Goal: Information Seeking & Learning: Check status

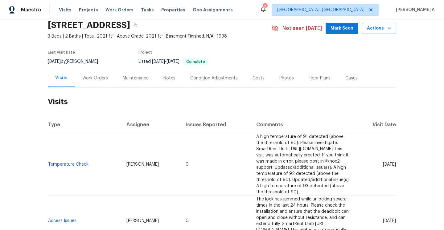
scroll to position [26, 0]
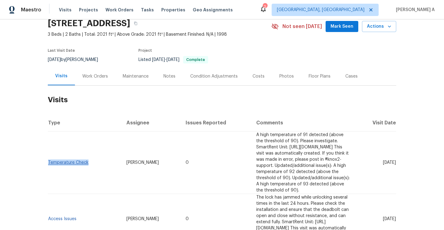
drag, startPoint x: 89, startPoint y: 161, endPoint x: 48, endPoint y: 158, distance: 40.5
click at [48, 158] on td "Temperature Check" at bounding box center [85, 163] width 74 height 63
copy link "Temperature Check"
click at [103, 73] on div "Work Orders" at bounding box center [95, 76] width 40 height 18
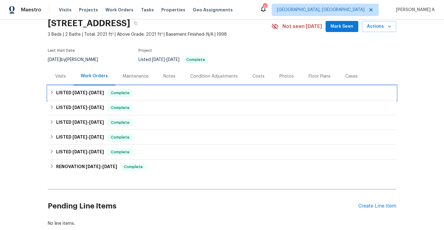
click at [101, 90] on h6 "LISTED [DATE] - [DATE]" at bounding box center [80, 92] width 48 height 7
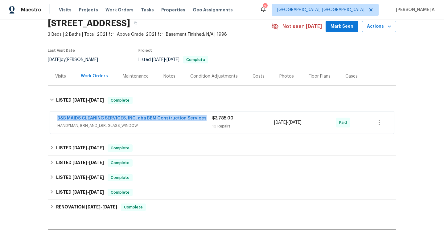
drag, startPoint x: 52, startPoint y: 119, endPoint x: 204, endPoint y: 118, distance: 152.0
click at [204, 118] on div "B&B MAIDS CLEANING SERVICES, INC. dba BBM Construction Services HANDYMAN, BRN_A…" at bounding box center [222, 123] width 344 height 22
copy link "B&B MAIDS CLEANING SERVICES, INC. dba BBM Construction Services"
click at [218, 123] on div "$3,785.00 10 Repairs" at bounding box center [243, 122] width 62 height 15
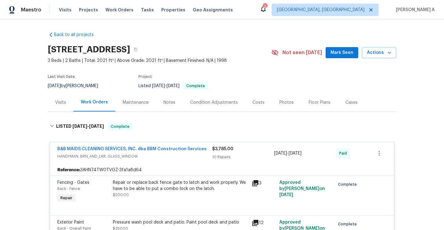
click at [57, 109] on div "Visits" at bounding box center [61, 102] width 26 height 18
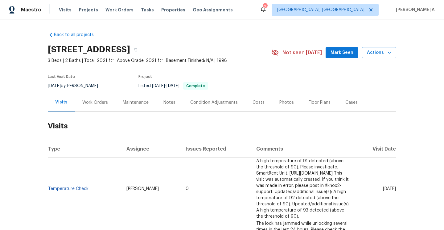
click at [109, 107] on div "Work Orders" at bounding box center [95, 102] width 40 height 18
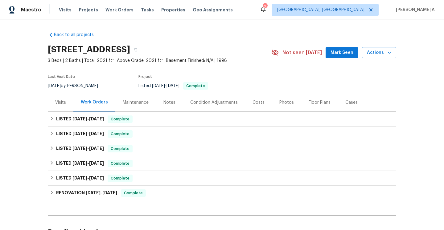
click at [67, 104] on div "Visits" at bounding box center [61, 102] width 26 height 18
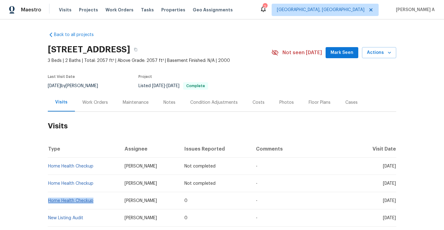
drag, startPoint x: 96, startPoint y: 200, endPoint x: 49, endPoint y: 200, distance: 46.3
click at [49, 200] on td "Home Health Checkup" at bounding box center [84, 200] width 72 height 17
copy link "Home Health Checkup"
click at [105, 111] on div "Work Orders" at bounding box center [95, 102] width 40 height 18
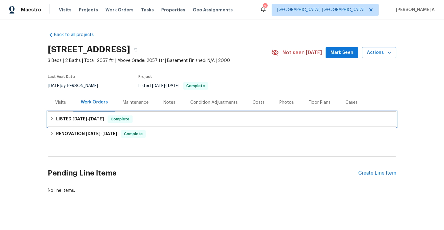
click at [103, 121] on div "LISTED [DATE] - [DATE] Complete" at bounding box center [222, 119] width 345 height 7
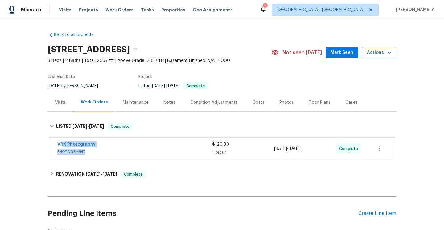
drag, startPoint x: 99, startPoint y: 149, endPoint x: 64, endPoint y: 147, distance: 35.5
click at [63, 147] on div "VRX Photography PHOTOGRAPHY" at bounding box center [134, 149] width 155 height 14
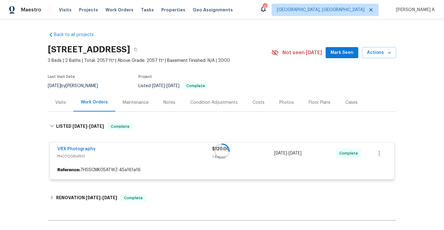
click at [41, 150] on div "Back to all projects [STREET_ADDRESS] 3 Beds | 2 Baths | Total: 2057 ft² | Abov…" at bounding box center [222, 124] width 444 height 211
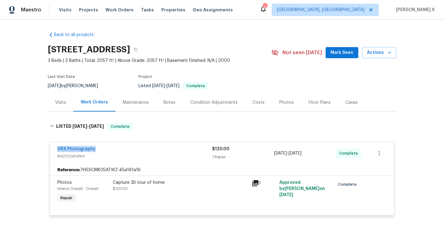
drag, startPoint x: 55, startPoint y: 149, endPoint x: 94, endPoint y: 149, distance: 39.2
click at [94, 149] on div "VRX Photography PHOTOGRAPHY $120.00 1 Repair [DATE] - [DATE] Complete" at bounding box center [222, 153] width 344 height 22
copy link "VRX Photography"
click at [62, 111] on div "Visits" at bounding box center [61, 102] width 26 height 18
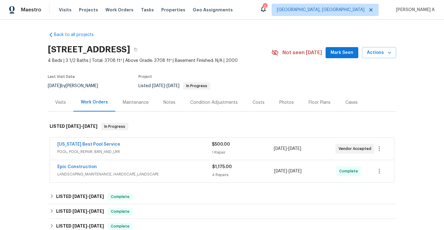
click at [143, 152] on span "POOL, POOL_REPAIR, BRN_AND_LRR" at bounding box center [134, 152] width 155 height 6
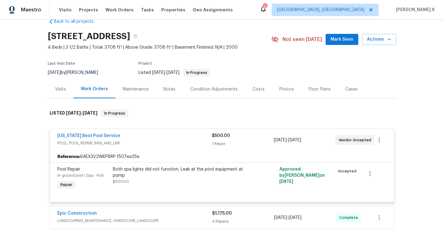
scroll to position [16, 0]
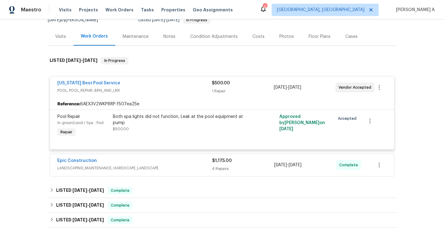
click at [153, 163] on div "Epic Construction" at bounding box center [134, 161] width 155 height 7
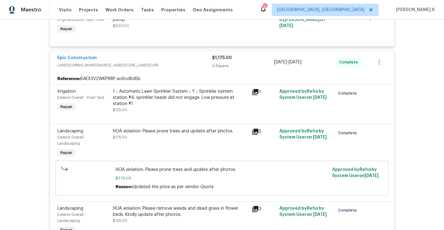
scroll to position [128, 0]
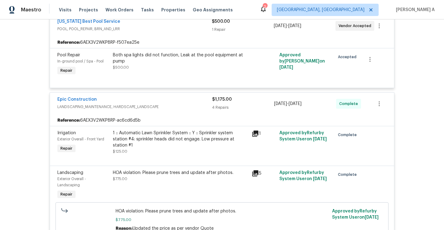
click at [157, 104] on span "LANDSCAPING_MAINTENANCE, HARDSCAPE_LANDSCAPE" at bounding box center [134, 107] width 155 height 6
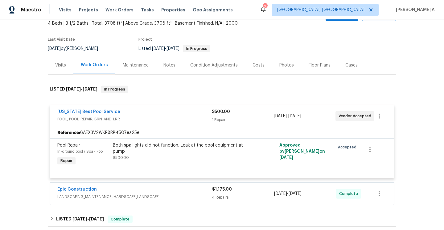
scroll to position [15, 0]
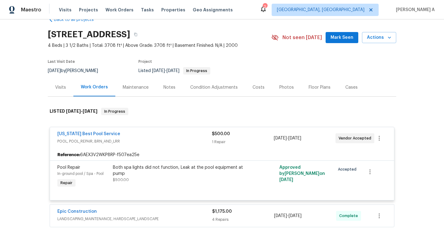
click at [67, 91] on div "Visits" at bounding box center [61, 87] width 26 height 18
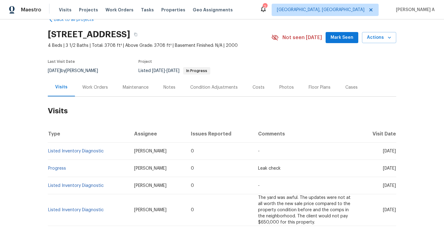
click at [91, 93] on div "Work Orders" at bounding box center [95, 87] width 40 height 18
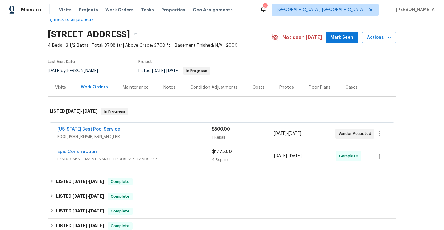
click at [130, 156] on span "LANDSCAPING_MAINTENANCE, HARDSCAPE_LANDSCAPE" at bounding box center [134, 159] width 155 height 6
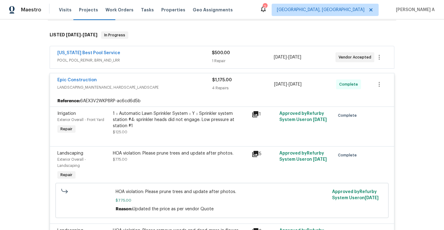
scroll to position [83, 0]
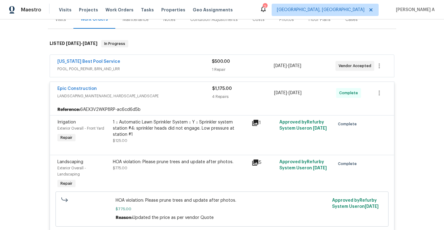
click at [135, 86] on div "Epic Construction" at bounding box center [134, 89] width 155 height 7
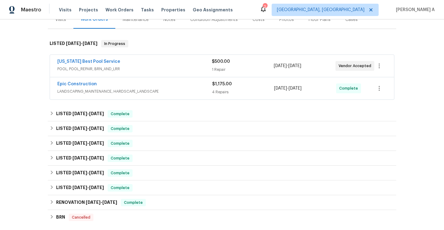
click at [57, 24] on div "Visits" at bounding box center [61, 19] width 26 height 18
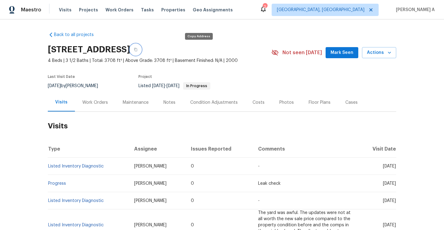
click at [141, 47] on button "button" at bounding box center [135, 49] width 11 height 11
